Goal: Task Accomplishment & Management: Use online tool/utility

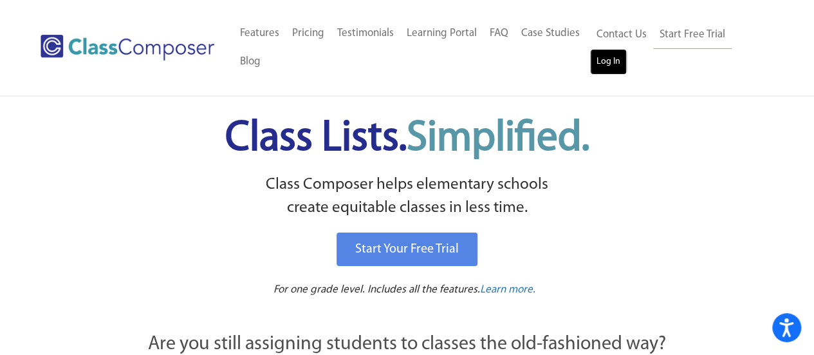
click at [608, 62] on link "Log In" at bounding box center [608, 62] width 37 height 26
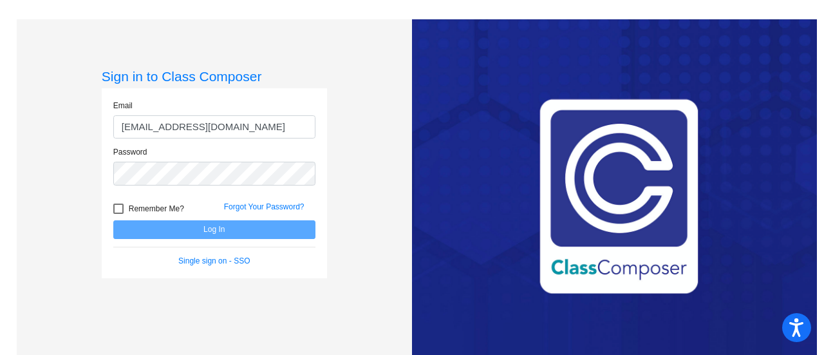
type input "[EMAIL_ADDRESS][DOMAIN_NAME]"
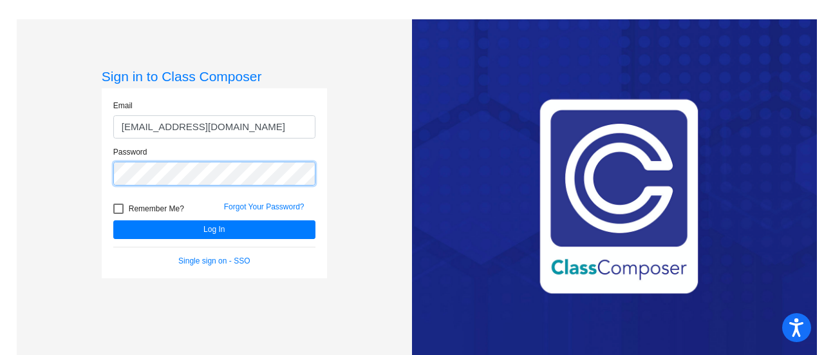
click at [113, 220] on button "Log In" at bounding box center [214, 229] width 202 height 19
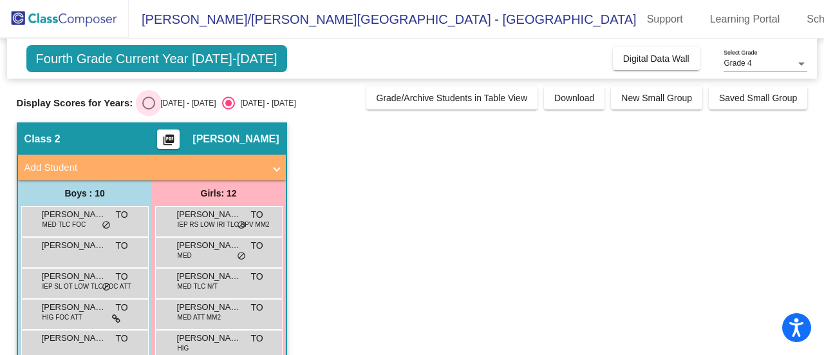
click at [165, 106] on div "[DATE] - [DATE]" at bounding box center [185, 103] width 60 height 12
click at [149, 109] on input "[DATE] - [DATE]" at bounding box center [148, 109] width 1 height 1
radio input "true"
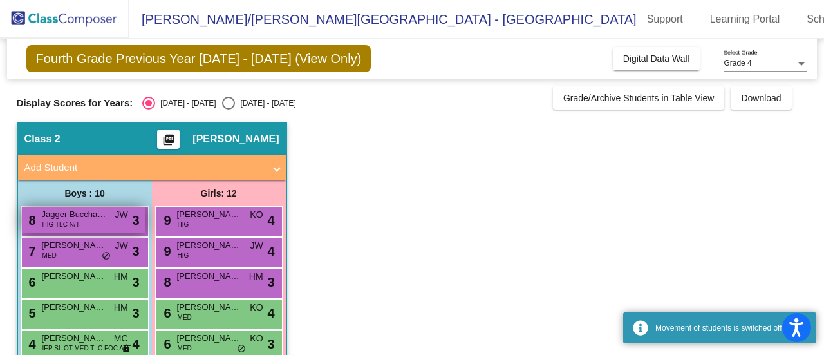
click at [105, 226] on div "8 Jagger Bucchanon HIG TLC N/T JW lock do_not_disturb_alt 3" at bounding box center [83, 220] width 123 height 26
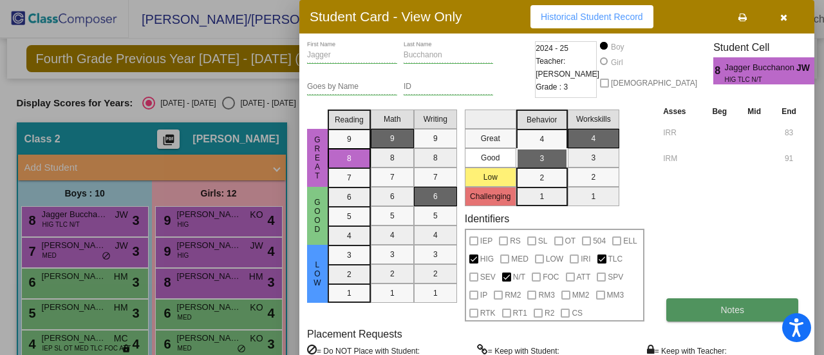
click at [750, 313] on button "Notes" at bounding box center [732, 309] width 132 height 23
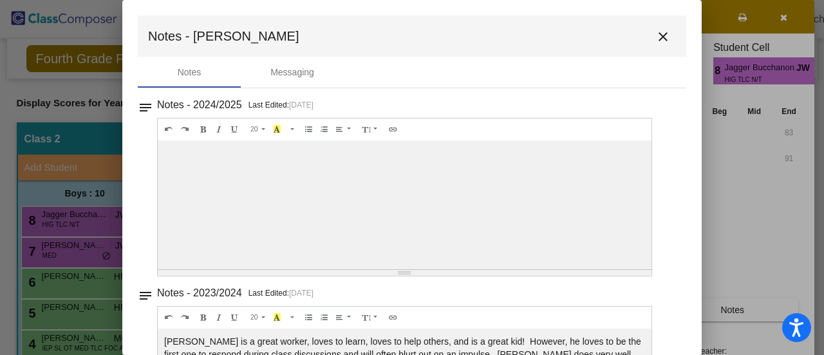
click at [655, 36] on mat-icon "close" at bounding box center [662, 36] width 15 height 15
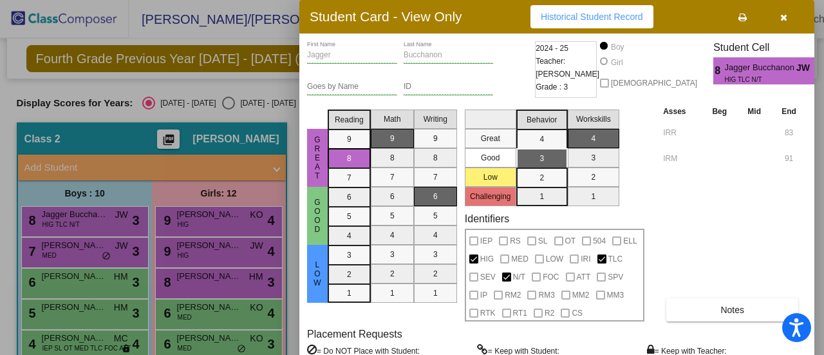
click at [780, 14] on icon "button" at bounding box center [783, 17] width 7 height 9
